Goal: Task Accomplishment & Management: Manage account settings

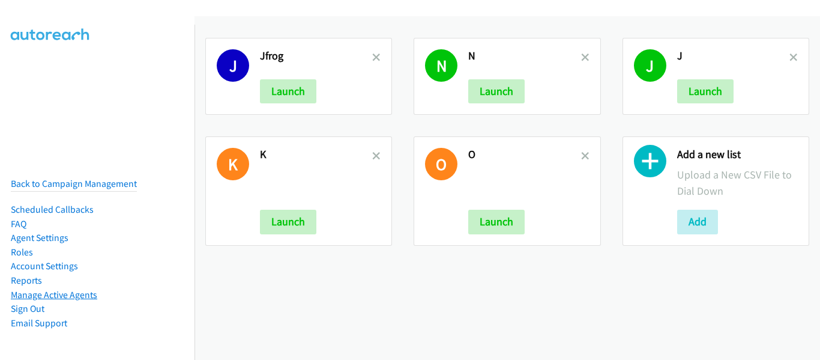
click at [46, 289] on link "Manage Active Agents" at bounding box center [54, 294] width 86 height 11
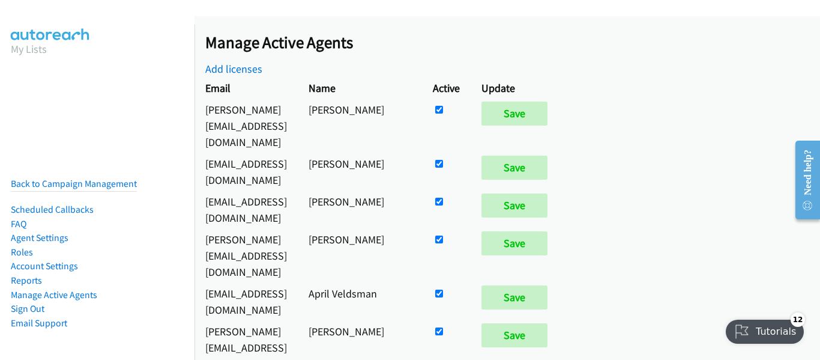
scroll to position [7010, 0]
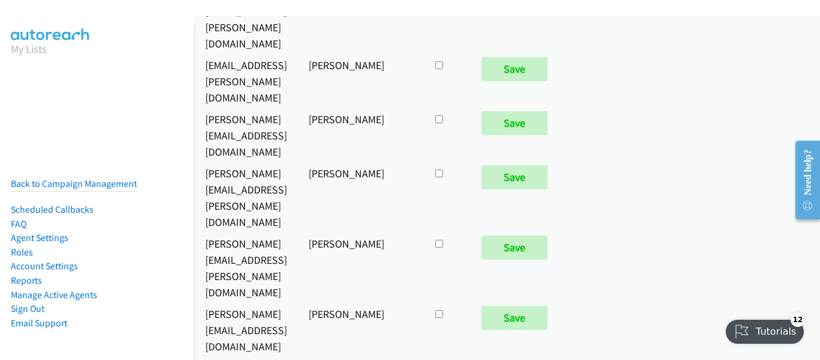
checkbox input "true"
